Goal: Task Accomplishment & Management: Manage account settings

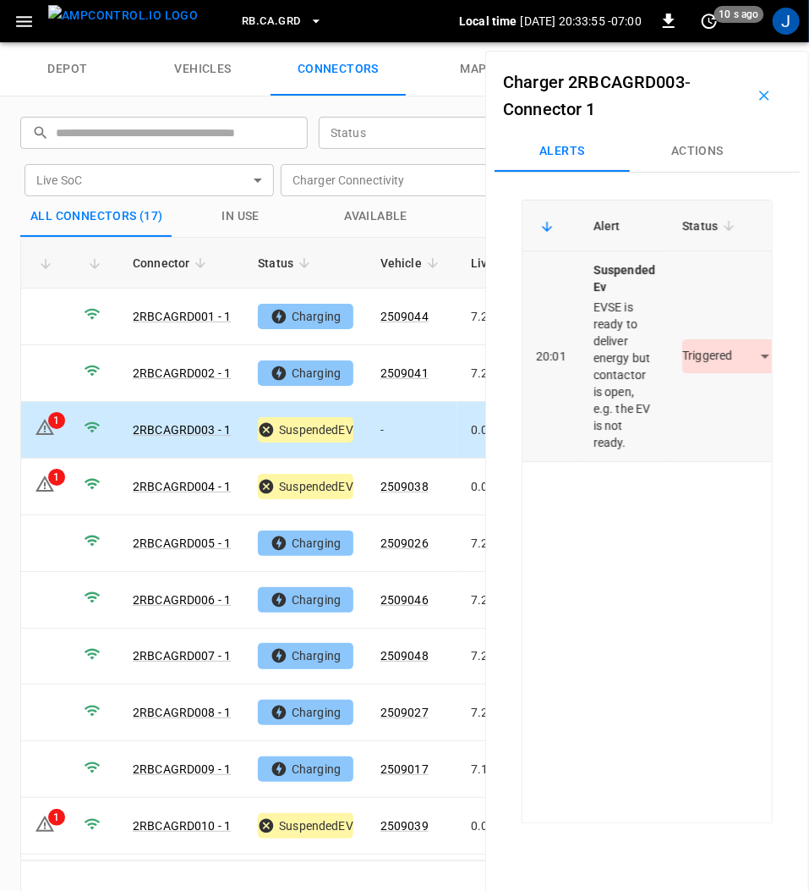
click at [729, 42] on body "RB.CA.GRD Local time [DATE] 20:33:55 -07:00 0 10 s ago J depot vehicles connect…" at bounding box center [404, 21] width 809 height 42
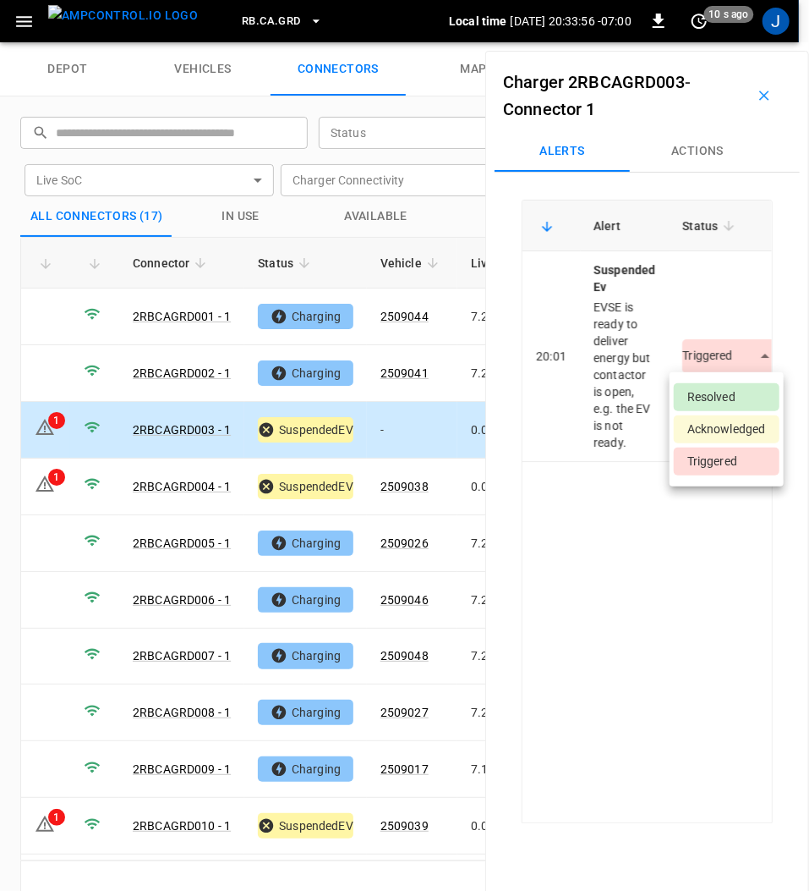
click at [721, 392] on li "Resolved" at bounding box center [727, 397] width 106 height 28
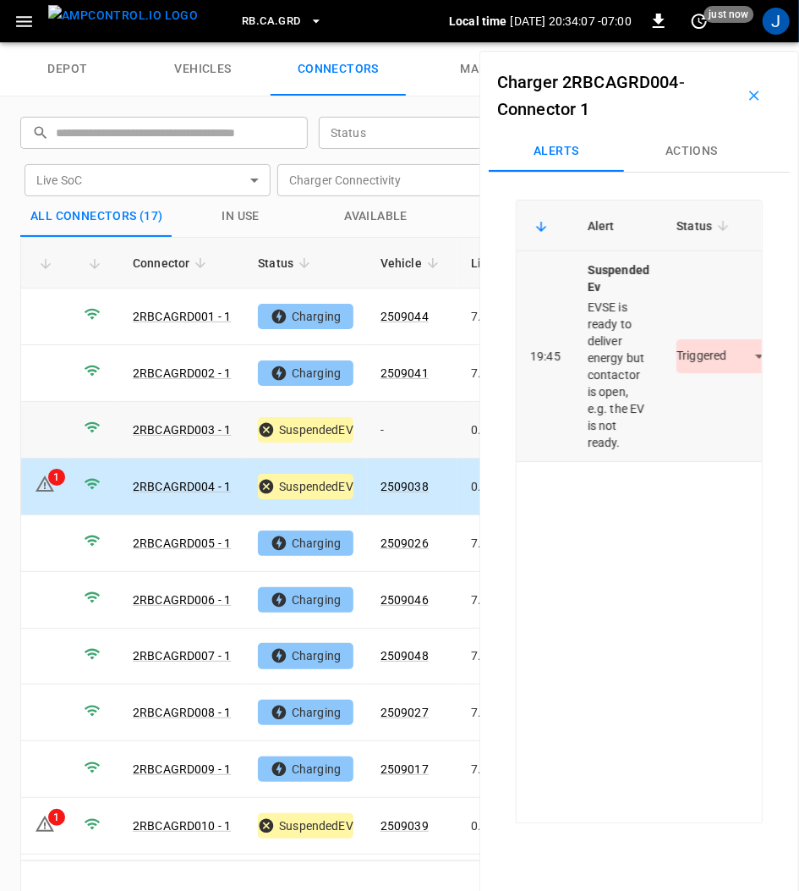
click at [715, 42] on body "RB.CA.GRD Local time [DATE] 20:34:07 -07:00 0 just now J depot vehicles connect…" at bounding box center [399, 21] width 799 height 42
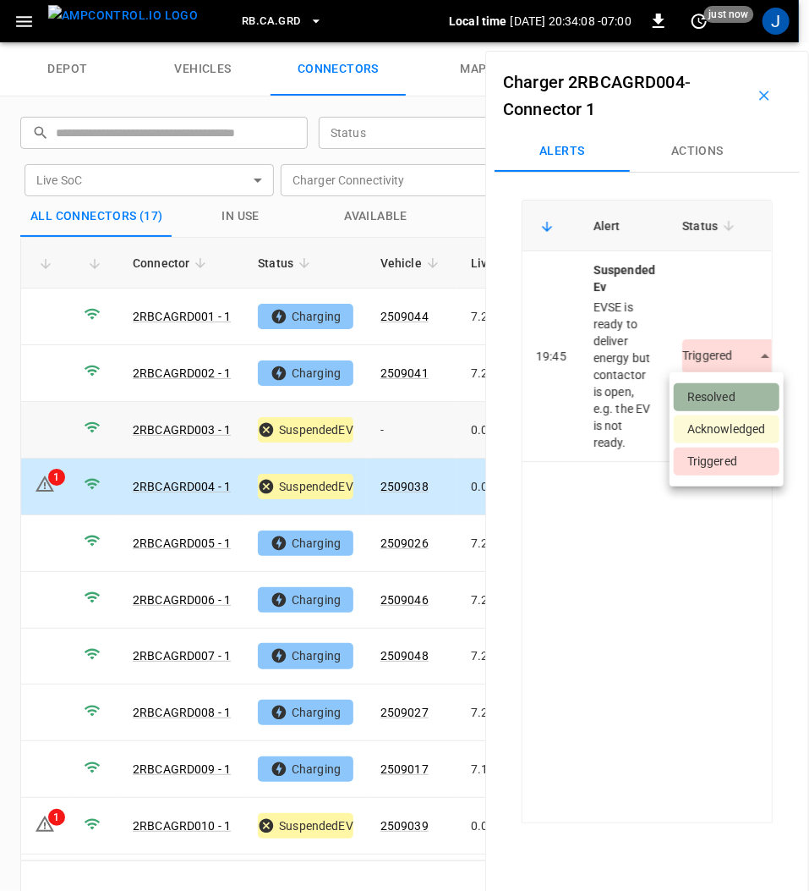
click at [710, 386] on li "Resolved" at bounding box center [727, 397] width 106 height 28
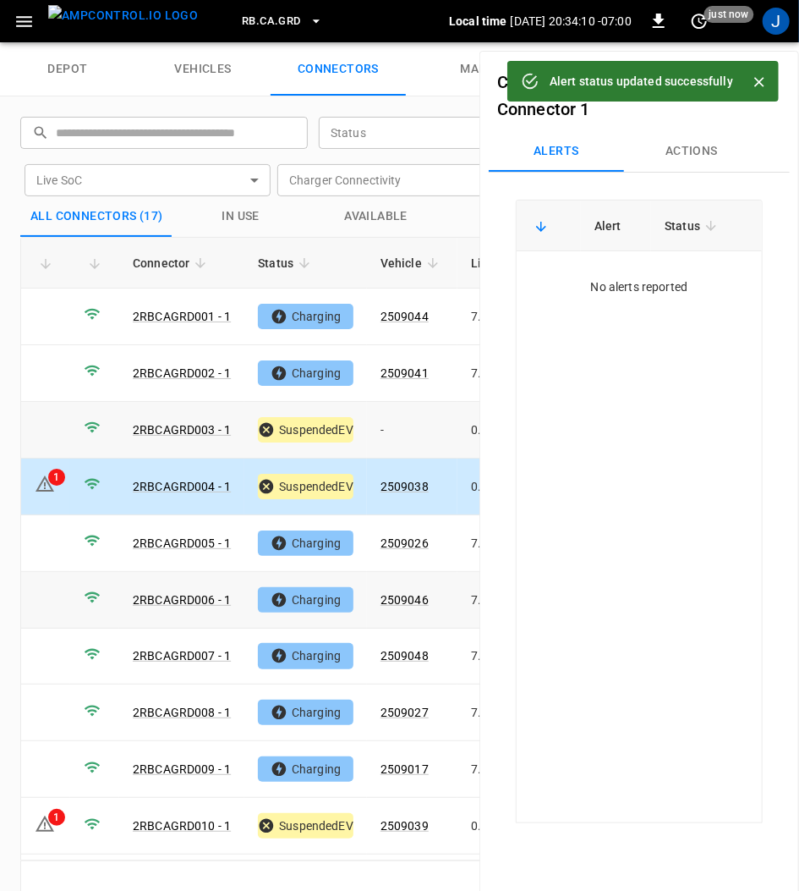
scroll to position [225, 0]
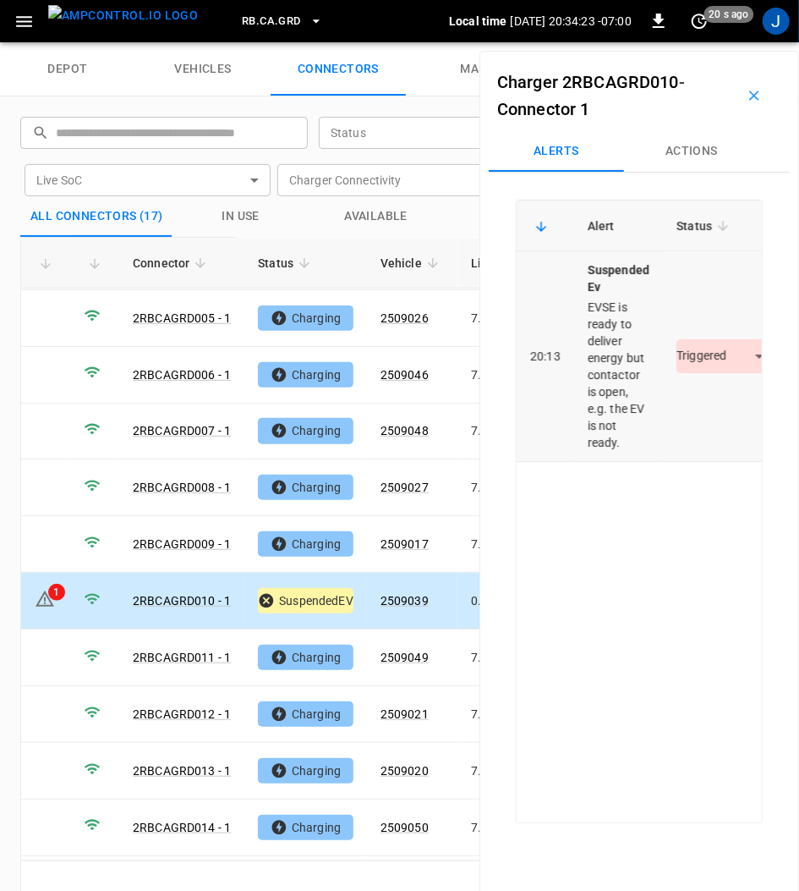
click at [715, 42] on body "RB.CA.GRD Local time [DATE] 20:34:23 -07:00 0 20 s ago J depot vehicles connect…" at bounding box center [399, 21] width 799 height 42
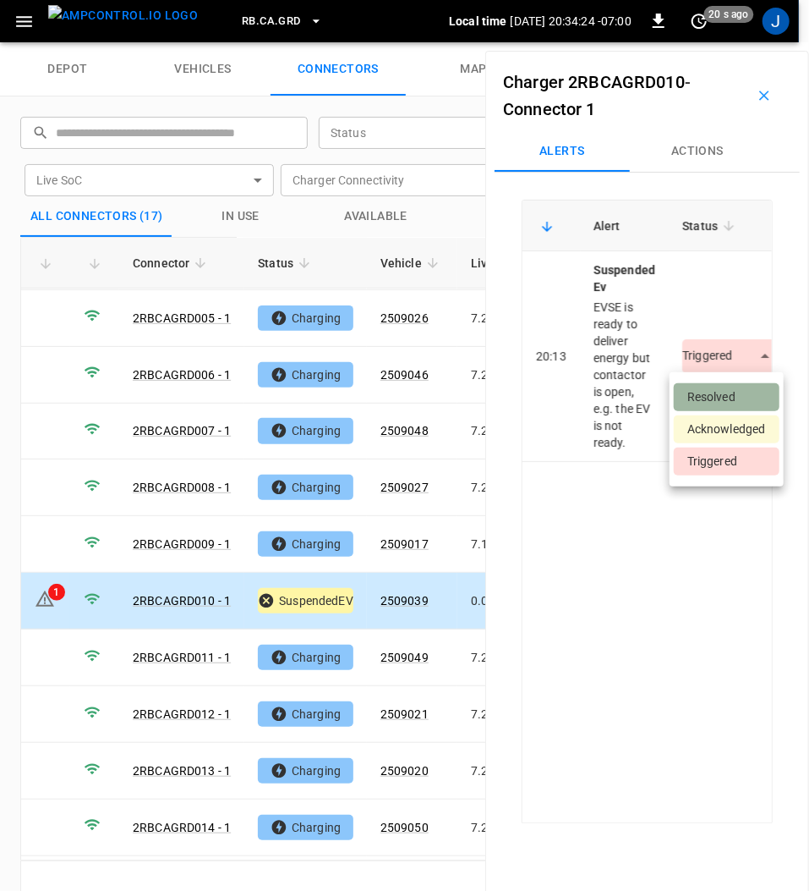
click at [721, 397] on li "Resolved" at bounding box center [727, 397] width 106 height 28
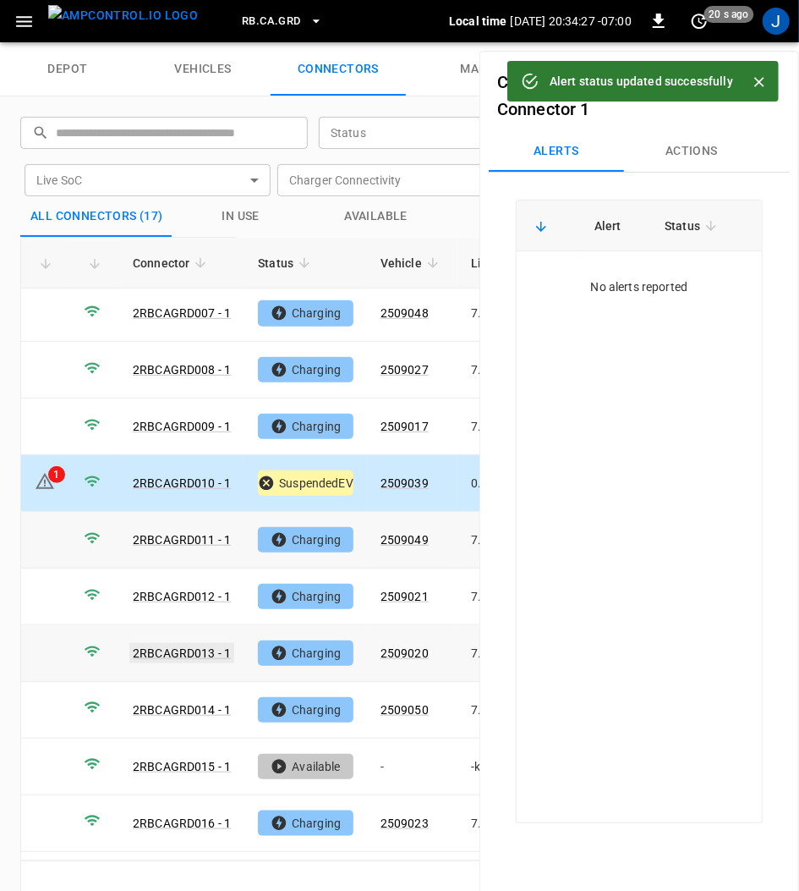
scroll to position [386, 0]
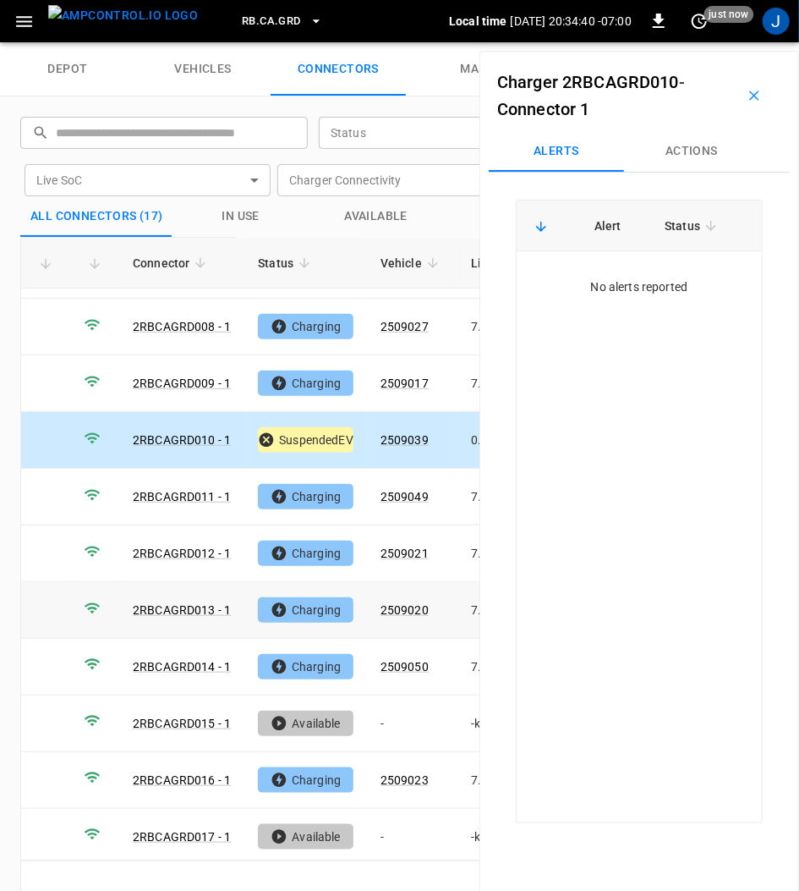
click at [753, 98] on icon "button" at bounding box center [754, 95] width 17 height 17
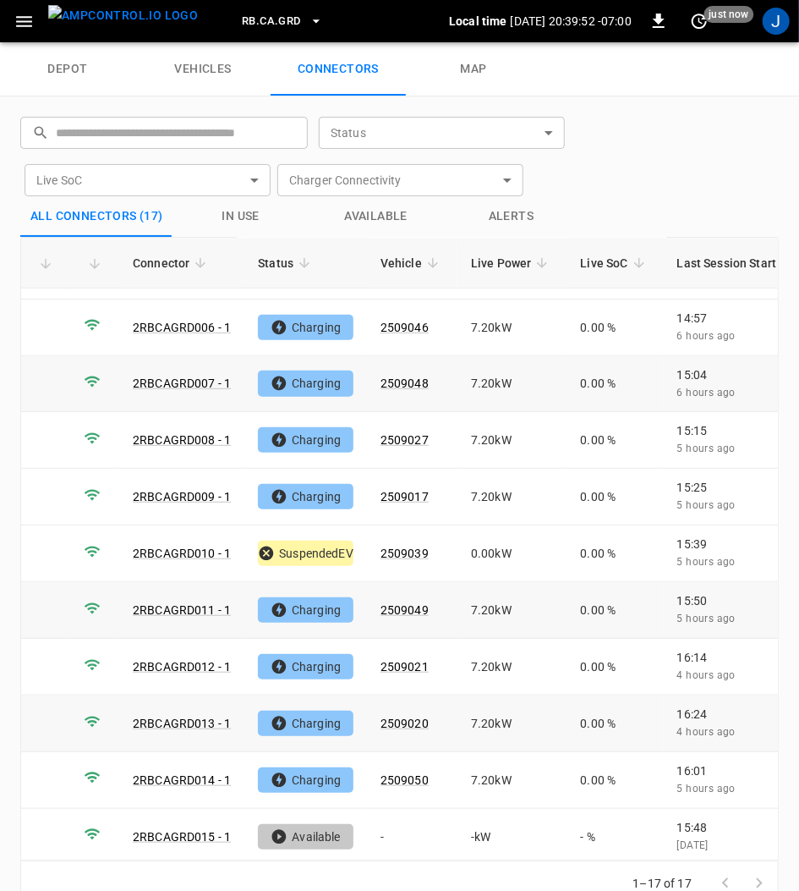
scroll to position [0, 0]
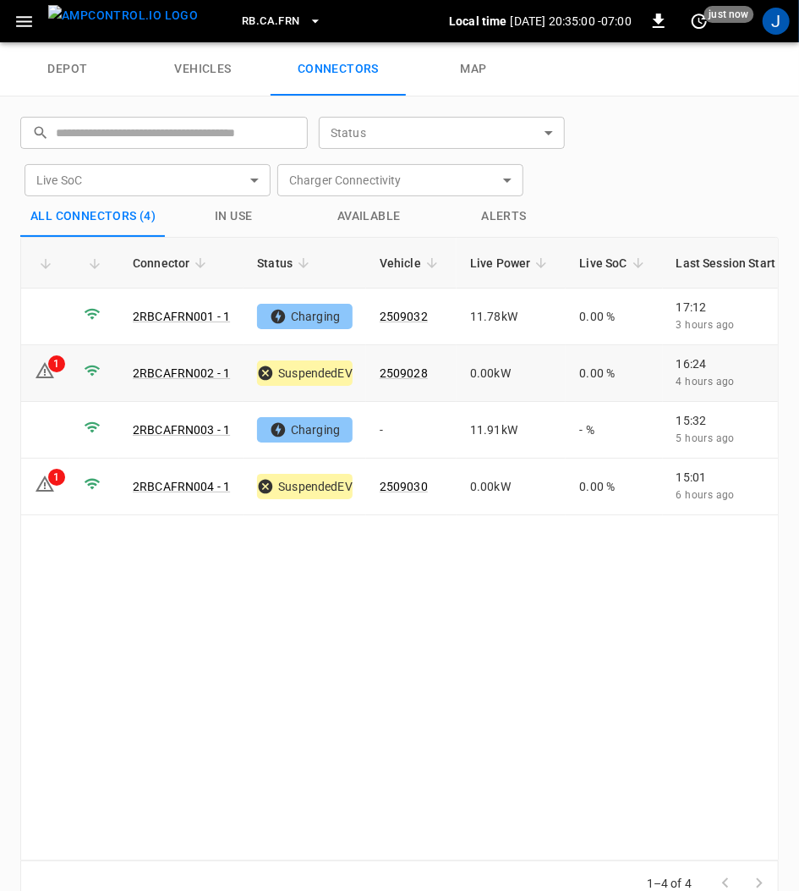
click at [55, 354] on td "1" at bounding box center [45, 373] width 49 height 57
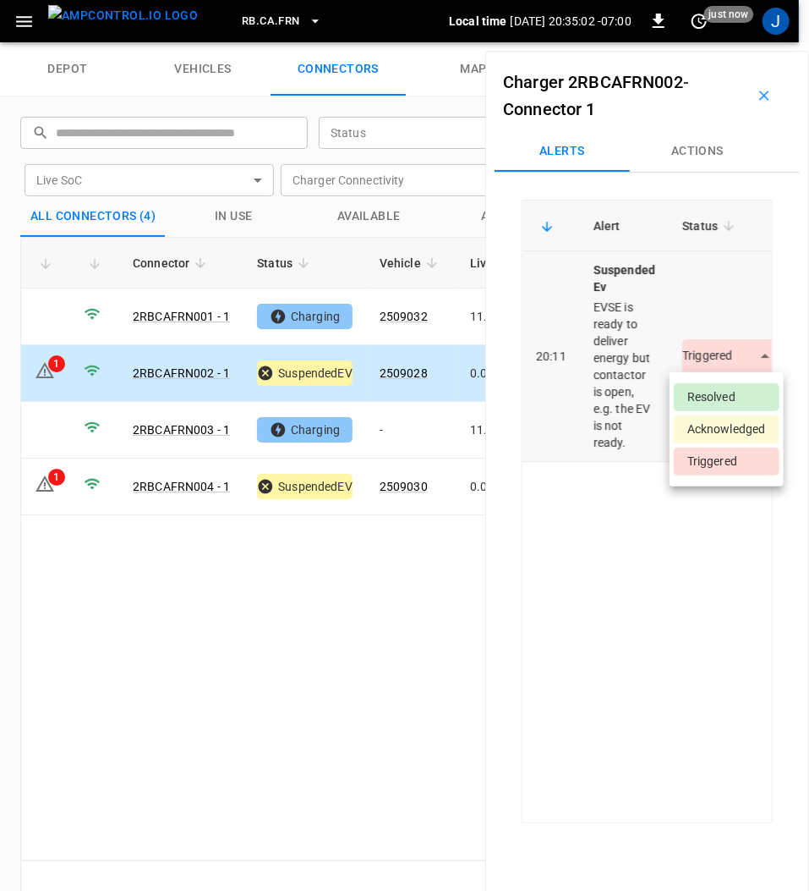
click at [704, 42] on body "RB.CA.FRN Local time [DATE] 20:35:02 -07:00 0 just now J depot vehicles connect…" at bounding box center [404, 21] width 809 height 42
click at [697, 393] on li "Resolved" at bounding box center [727, 397] width 106 height 28
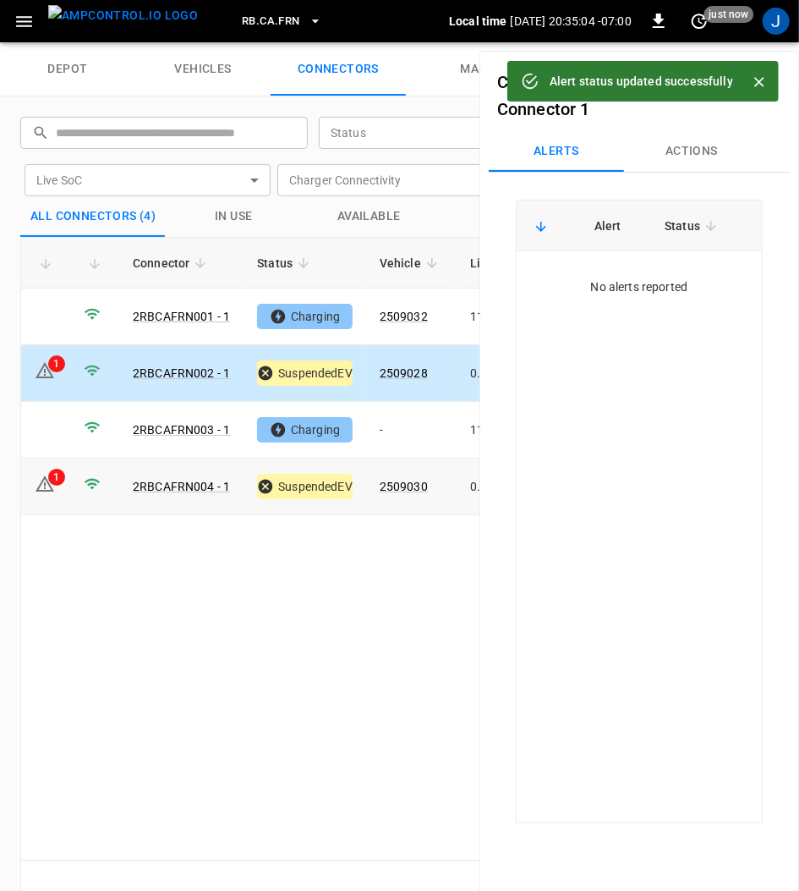
click at [61, 474] on div "1" at bounding box center [56, 477] width 17 height 17
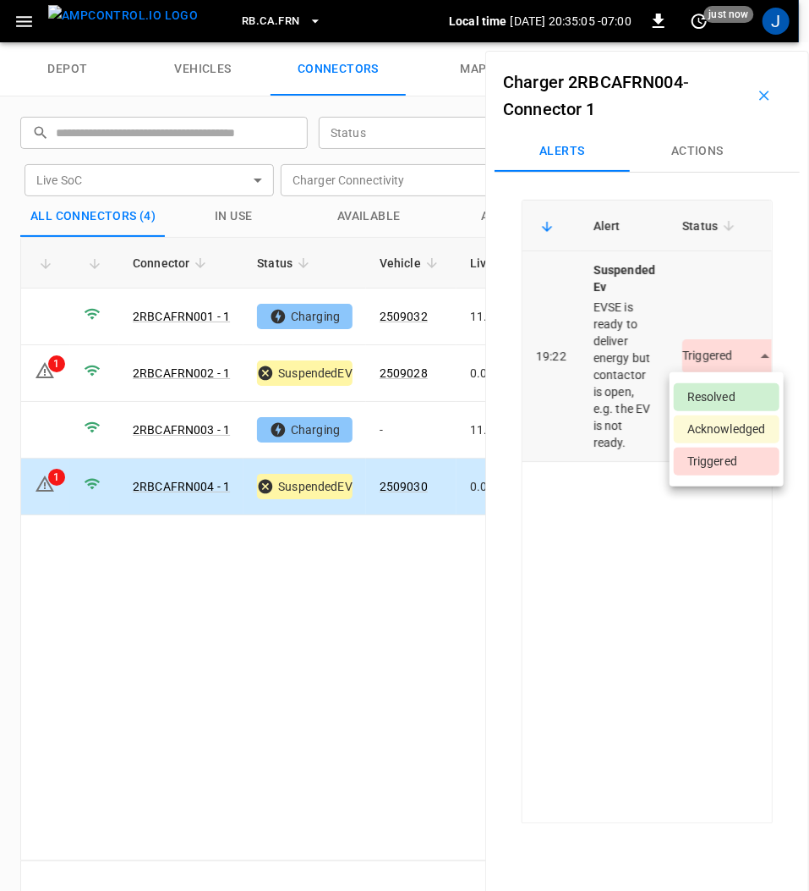
click at [721, 42] on body "RB.CA.FRN Local time 2025-09-24 20:35:05 -07:00 0 just now J depot vehicles con…" at bounding box center [404, 21] width 809 height 42
drag, startPoint x: 715, startPoint y: 391, endPoint x: 670, endPoint y: 406, distance: 47.3
click at [717, 387] on li "Resolved" at bounding box center [727, 397] width 106 height 28
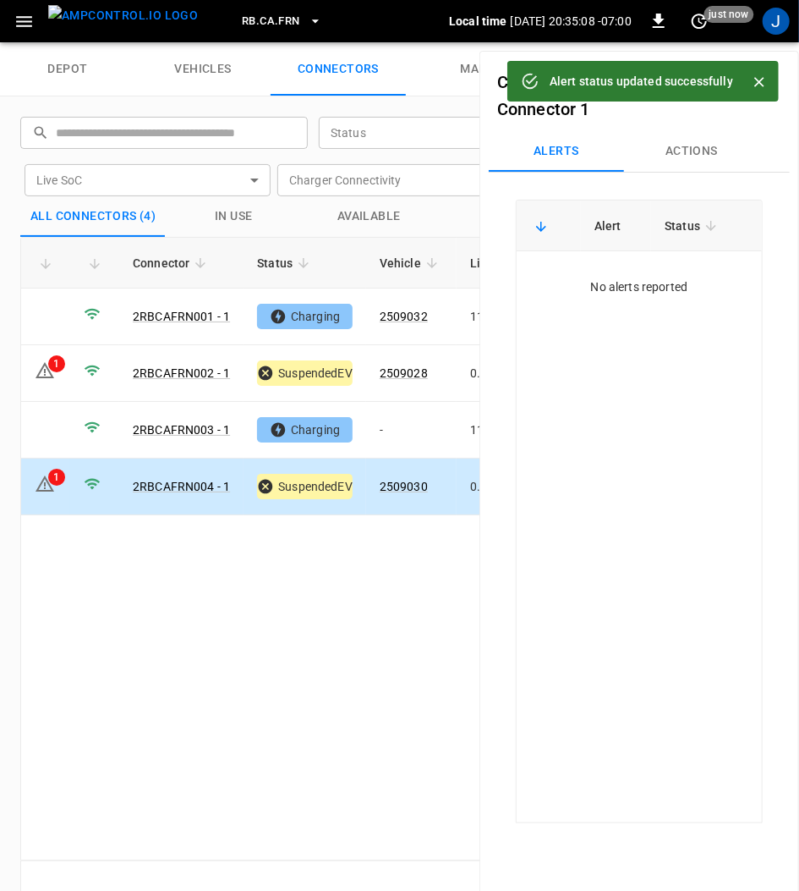
click at [767, 81] on icon "Close" at bounding box center [759, 82] width 17 height 17
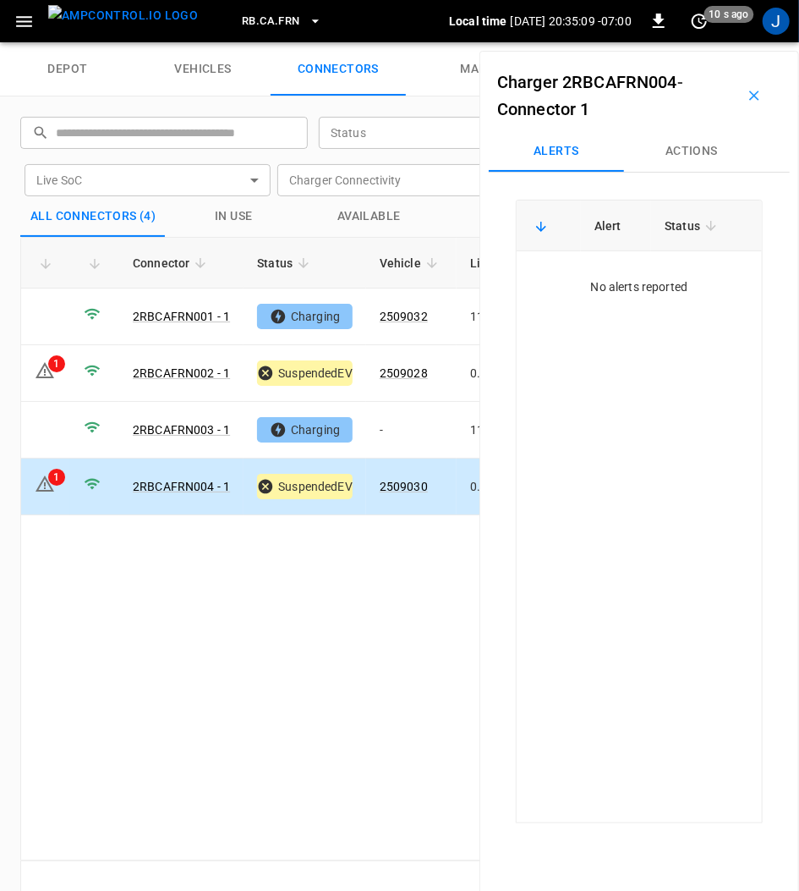
click at [753, 95] on button "button" at bounding box center [754, 96] width 54 height 54
